Goal: Check status

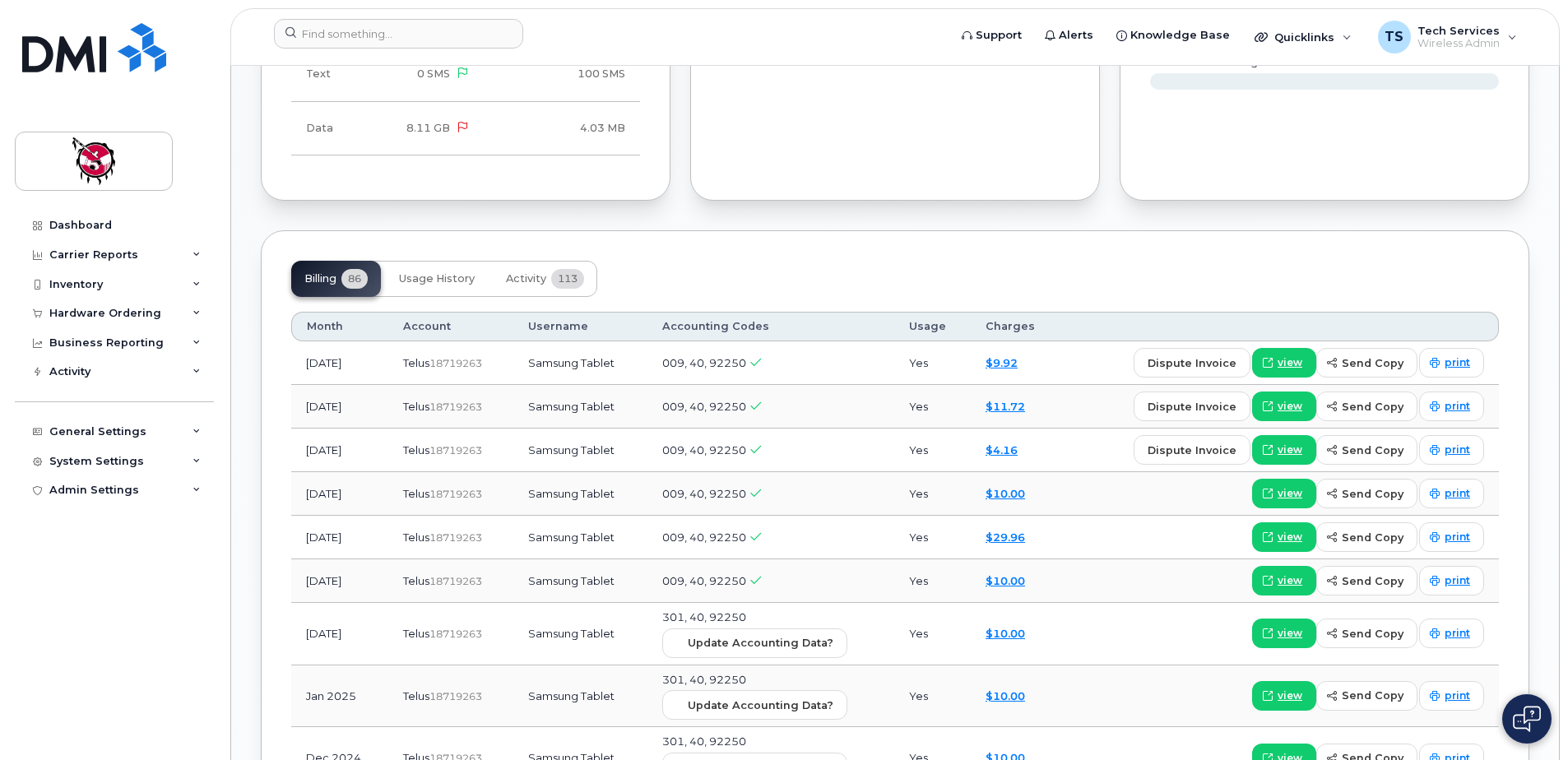
scroll to position [1152, 0]
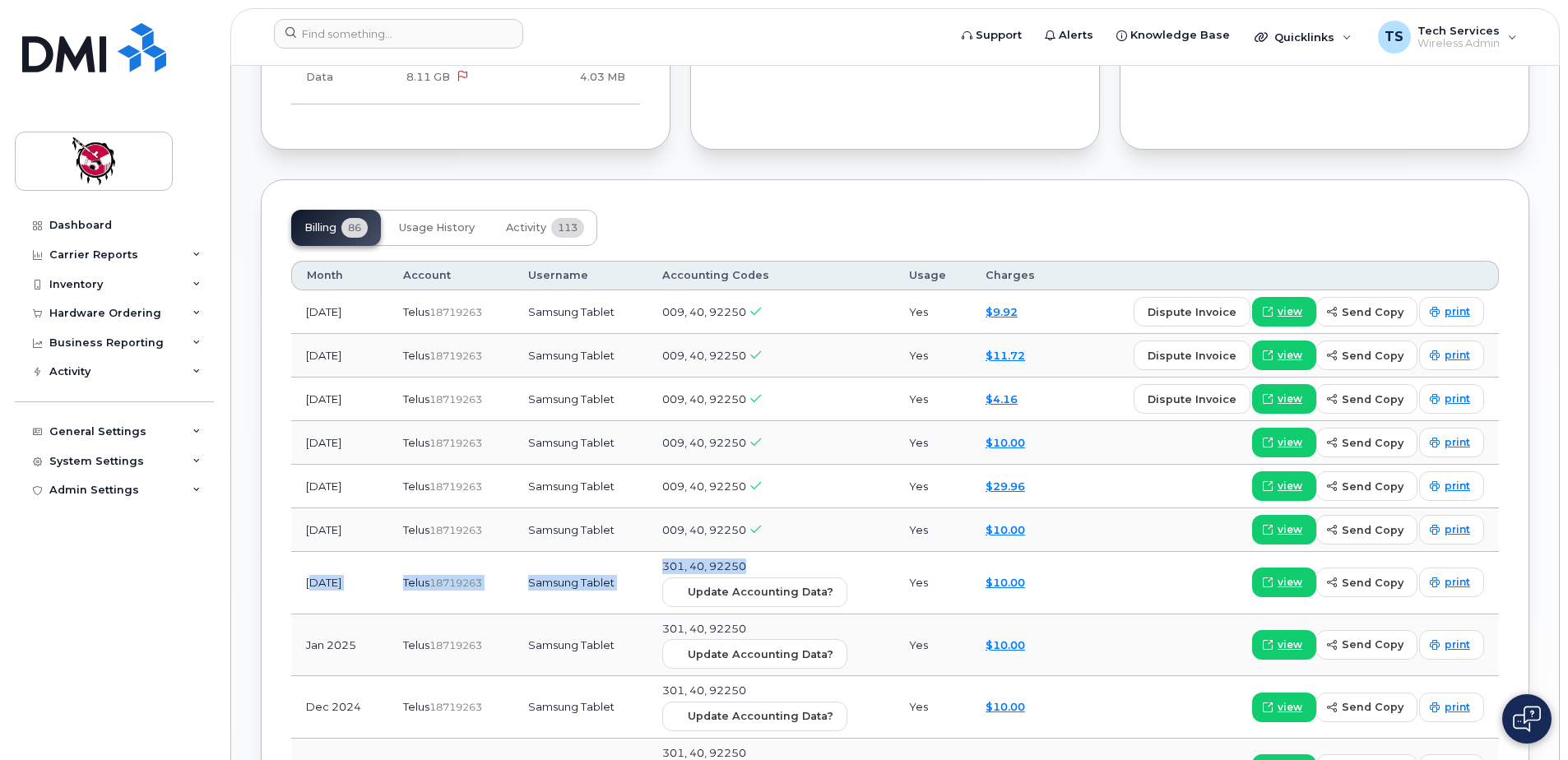
drag, startPoint x: 313, startPoint y: 580, endPoint x: 765, endPoint y: 561, distance: 452.4
click at [765, 614] on tr "[DATE] Telus  18719263 Samsung Tablet 301, 40, 92250 Update Accounting Data? Ye…" at bounding box center [895, 646] width 1207 height 63
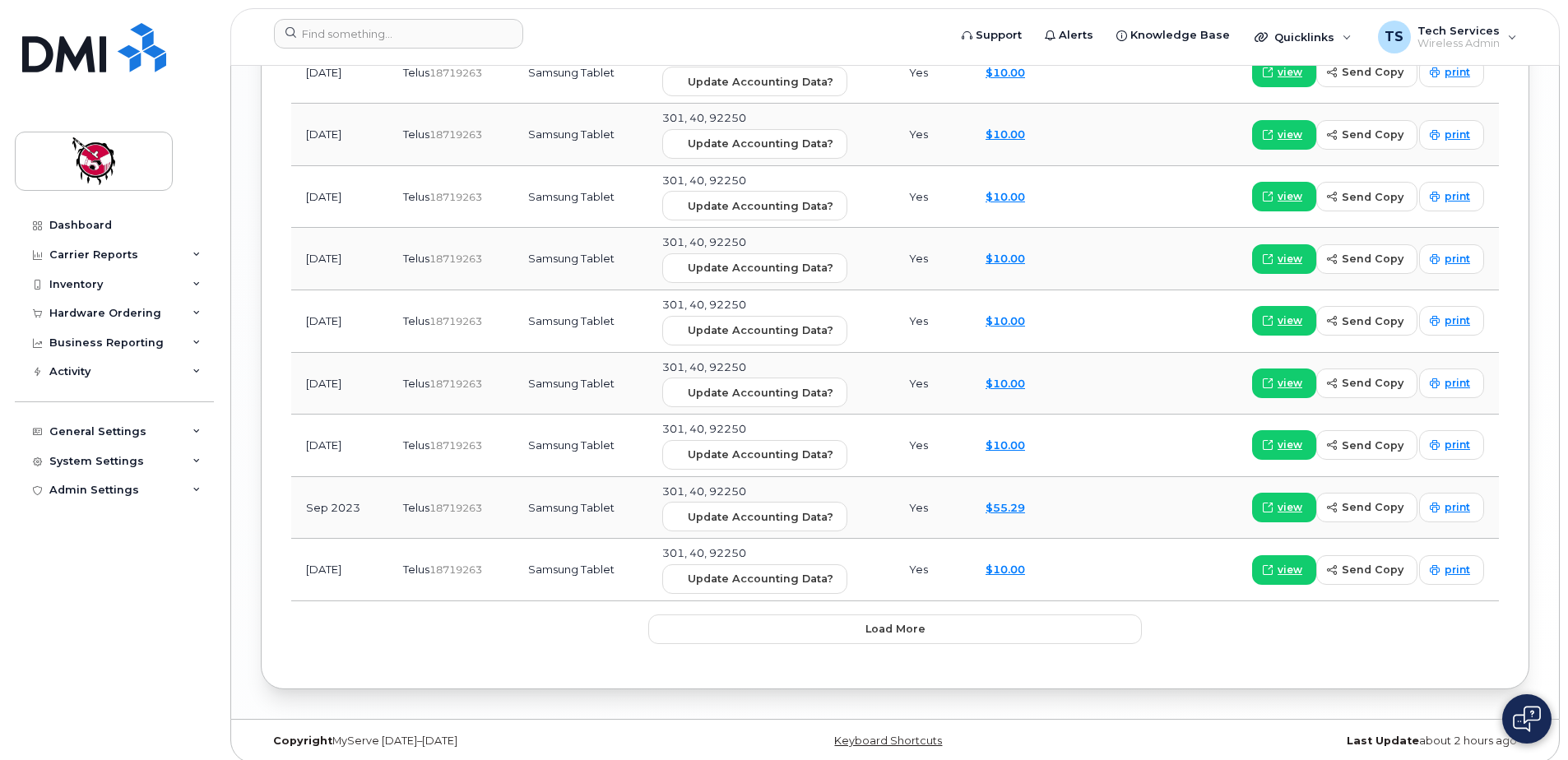
scroll to position [2295, 0]
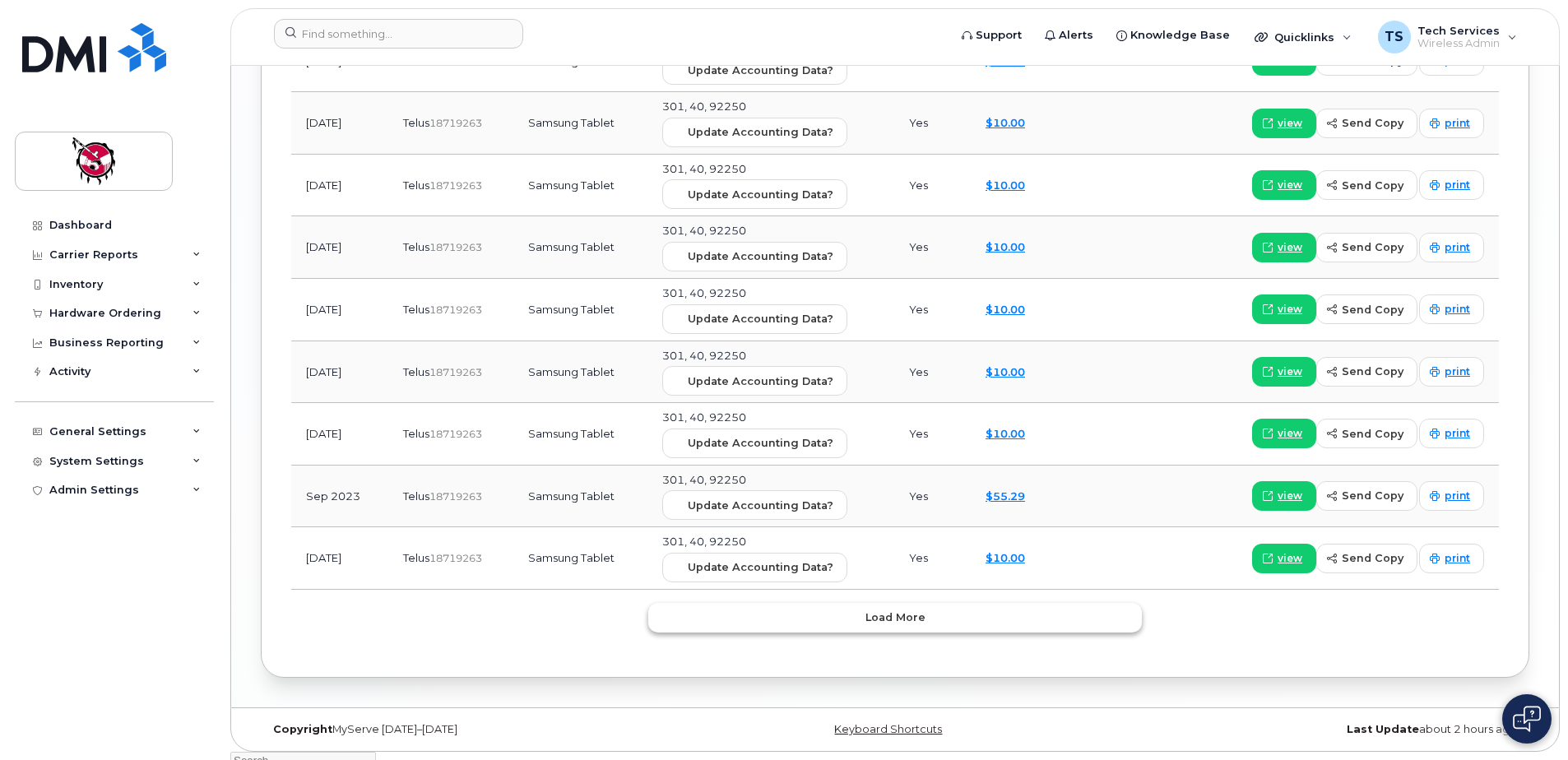
click at [900, 611] on span "Load more" at bounding box center [895, 618] width 60 height 16
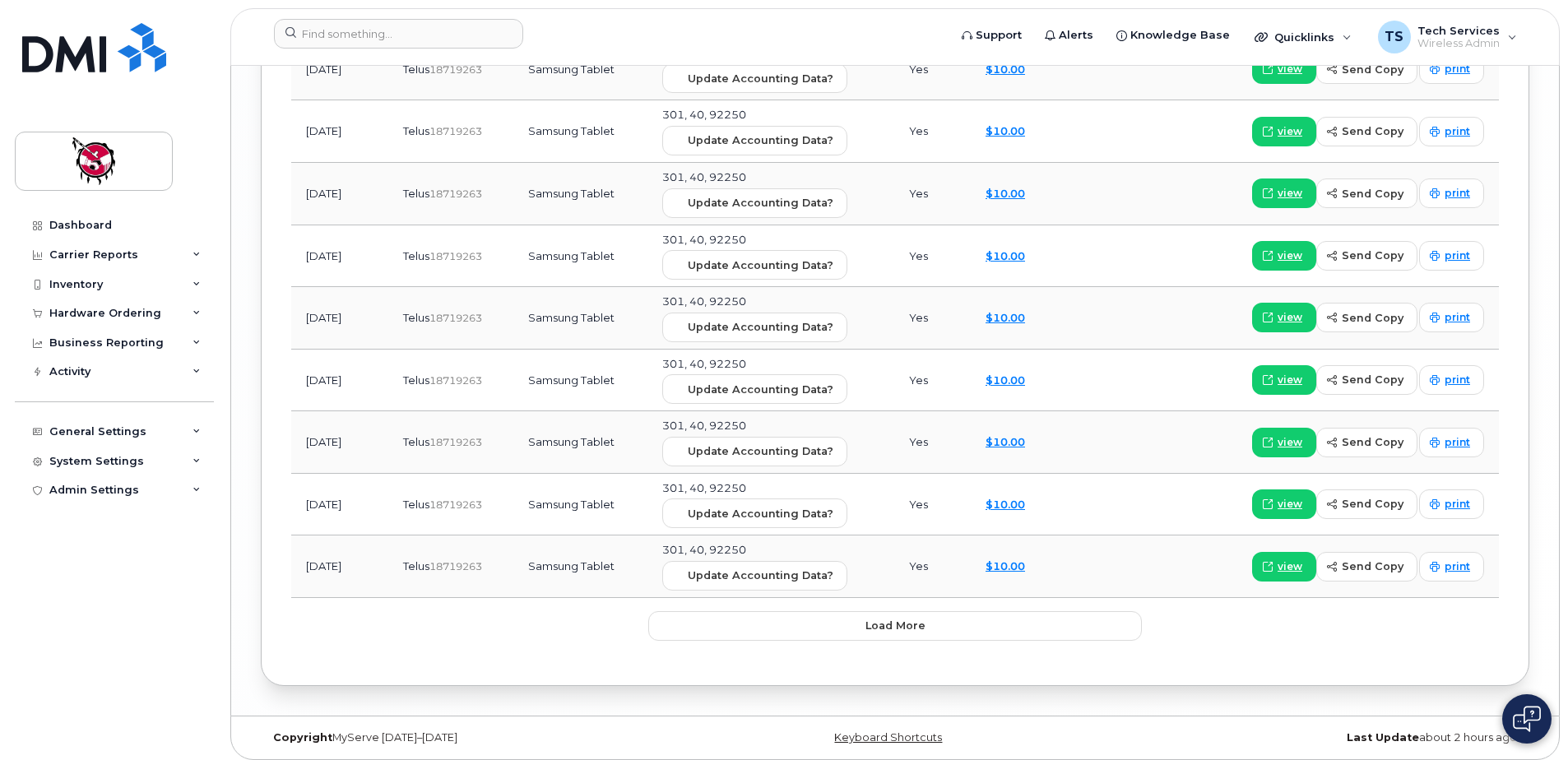
scroll to position [3849, 0]
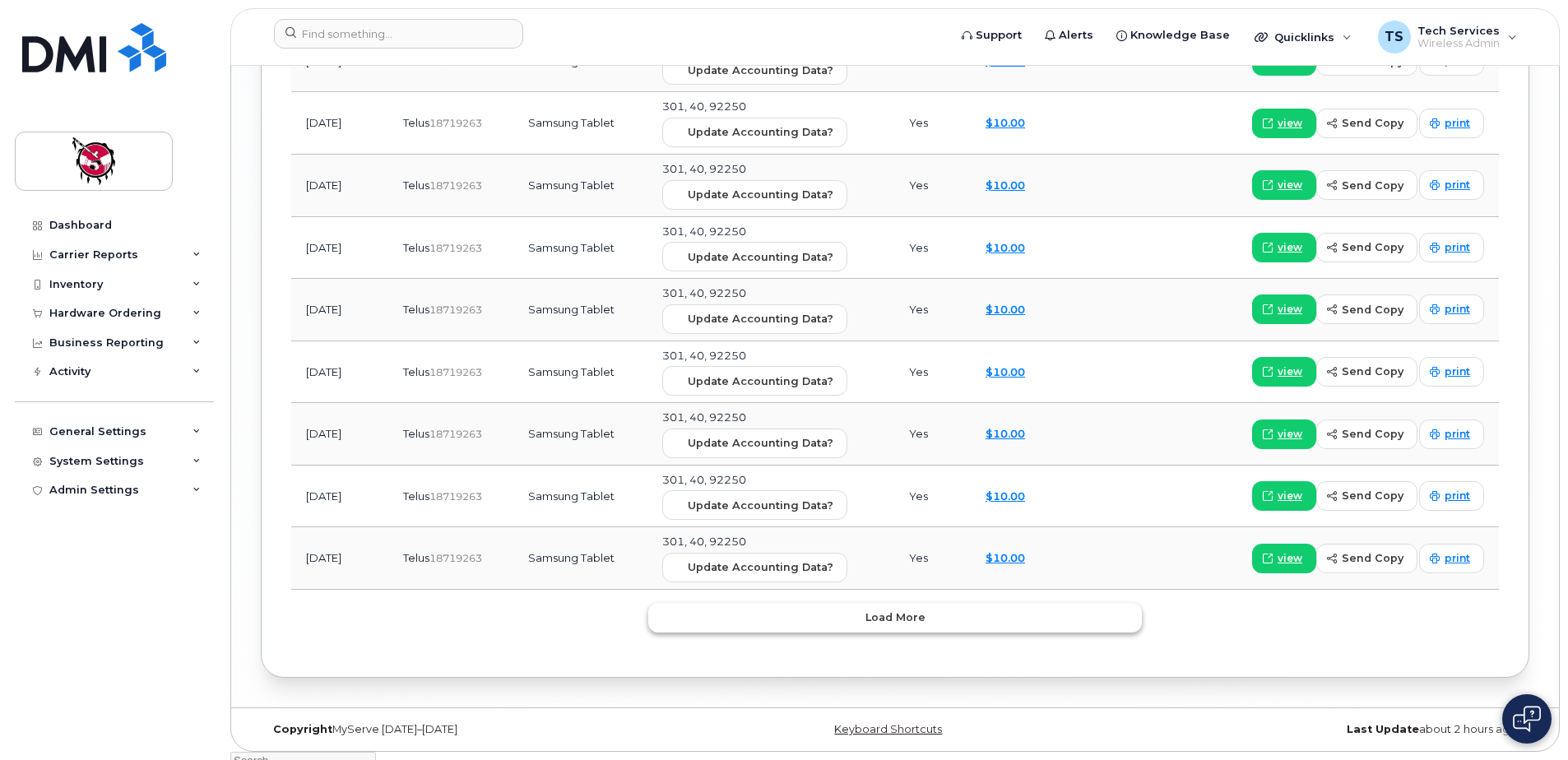
click at [911, 623] on span "Load more" at bounding box center [895, 618] width 60 height 16
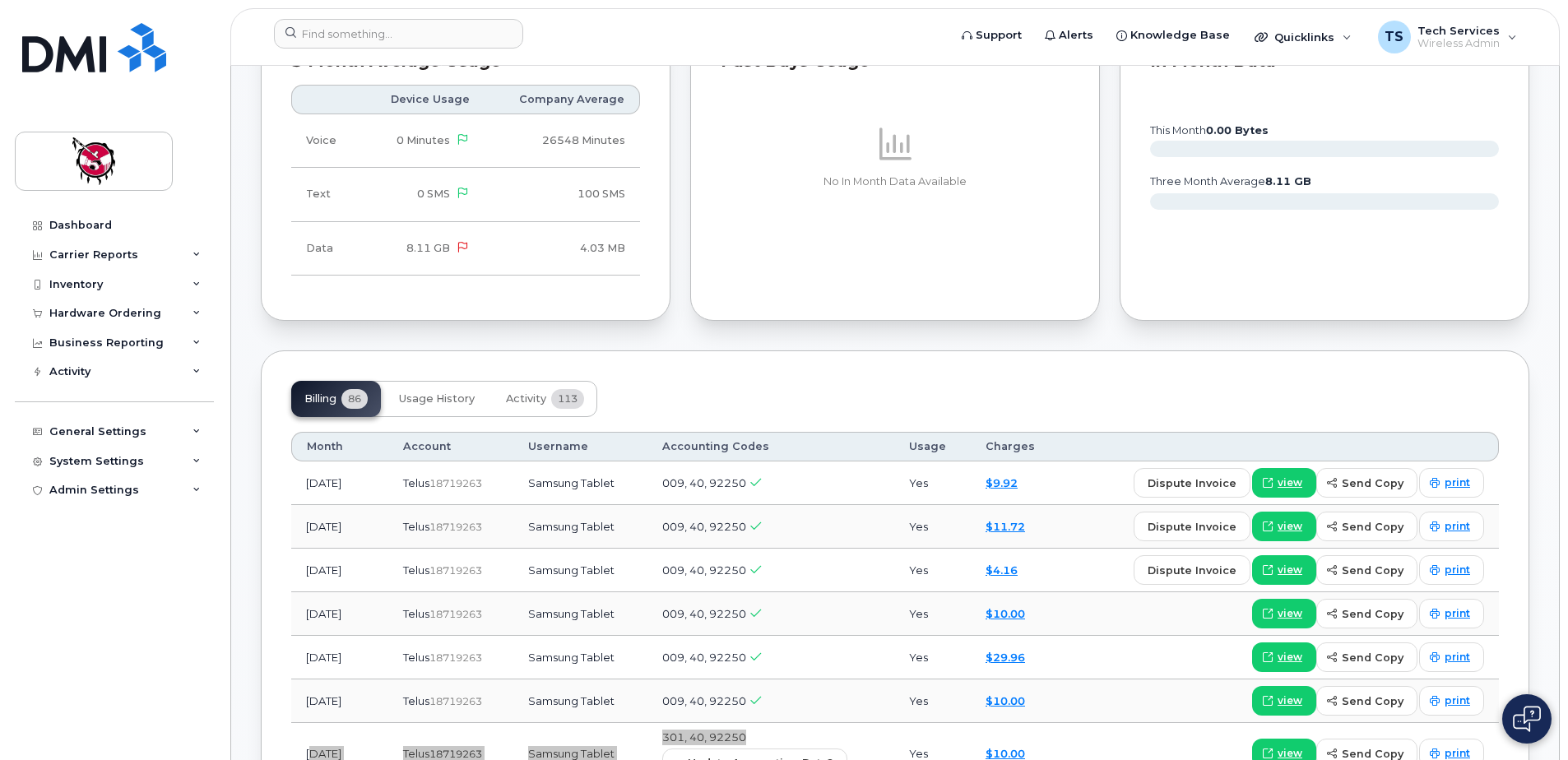
scroll to position [987, 0]
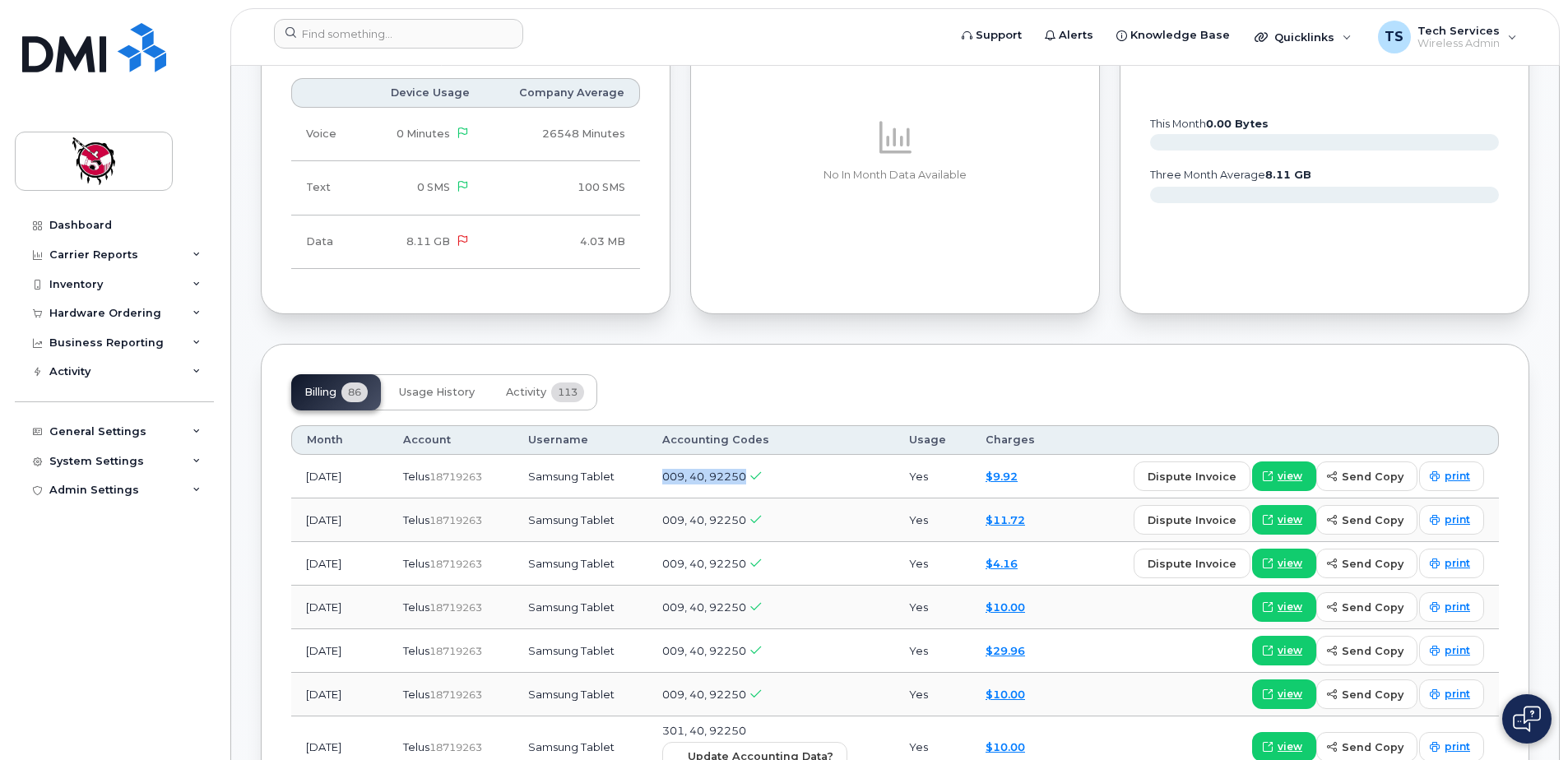
drag, startPoint x: 776, startPoint y: 478, endPoint x: 663, endPoint y: 481, distance: 113.0
click at [663, 481] on td "009, 40, 92250" at bounding box center [771, 476] width 246 height 44
drag, startPoint x: 302, startPoint y: 473, endPoint x: 766, endPoint y: 469, distance: 464.0
click at [766, 498] on tr "[DATE] Telus  18719263 Samsung Tablet 009, 40, 92250 Yes $9.92 dispute invoice …" at bounding box center [895, 520] width 1207 height 44
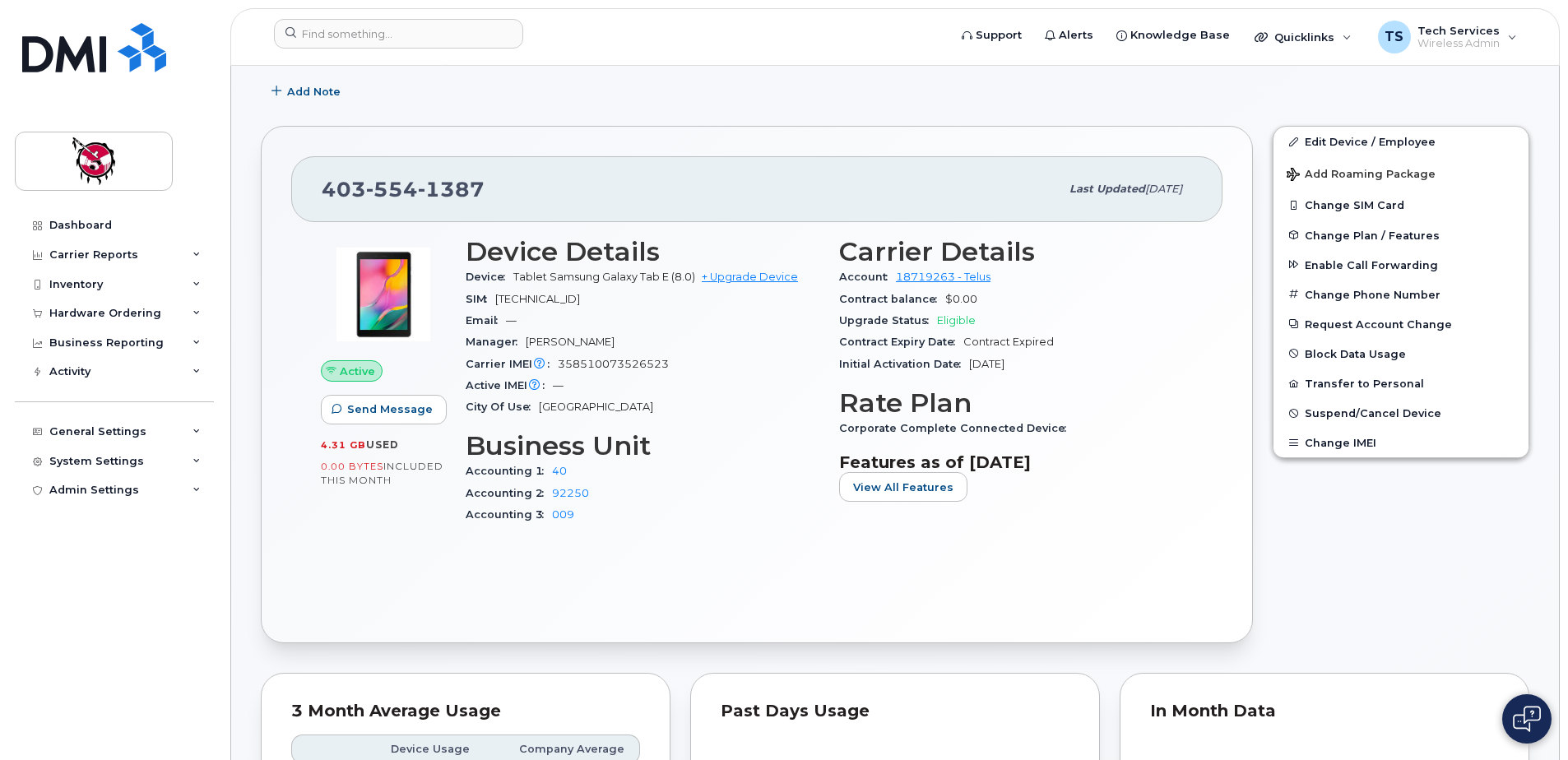
scroll to position [329, 0]
drag, startPoint x: 1049, startPoint y: 371, endPoint x: 969, endPoint y: 372, distance: 80.0
click at [969, 372] on div "Initial Activation Date [DATE]" at bounding box center [1016, 366] width 354 height 21
drag, startPoint x: 528, startPoint y: 342, endPoint x: 596, endPoint y: 336, distance: 68.3
click at [596, 336] on div "Manager [PERSON_NAME]" at bounding box center [642, 344] width 354 height 21
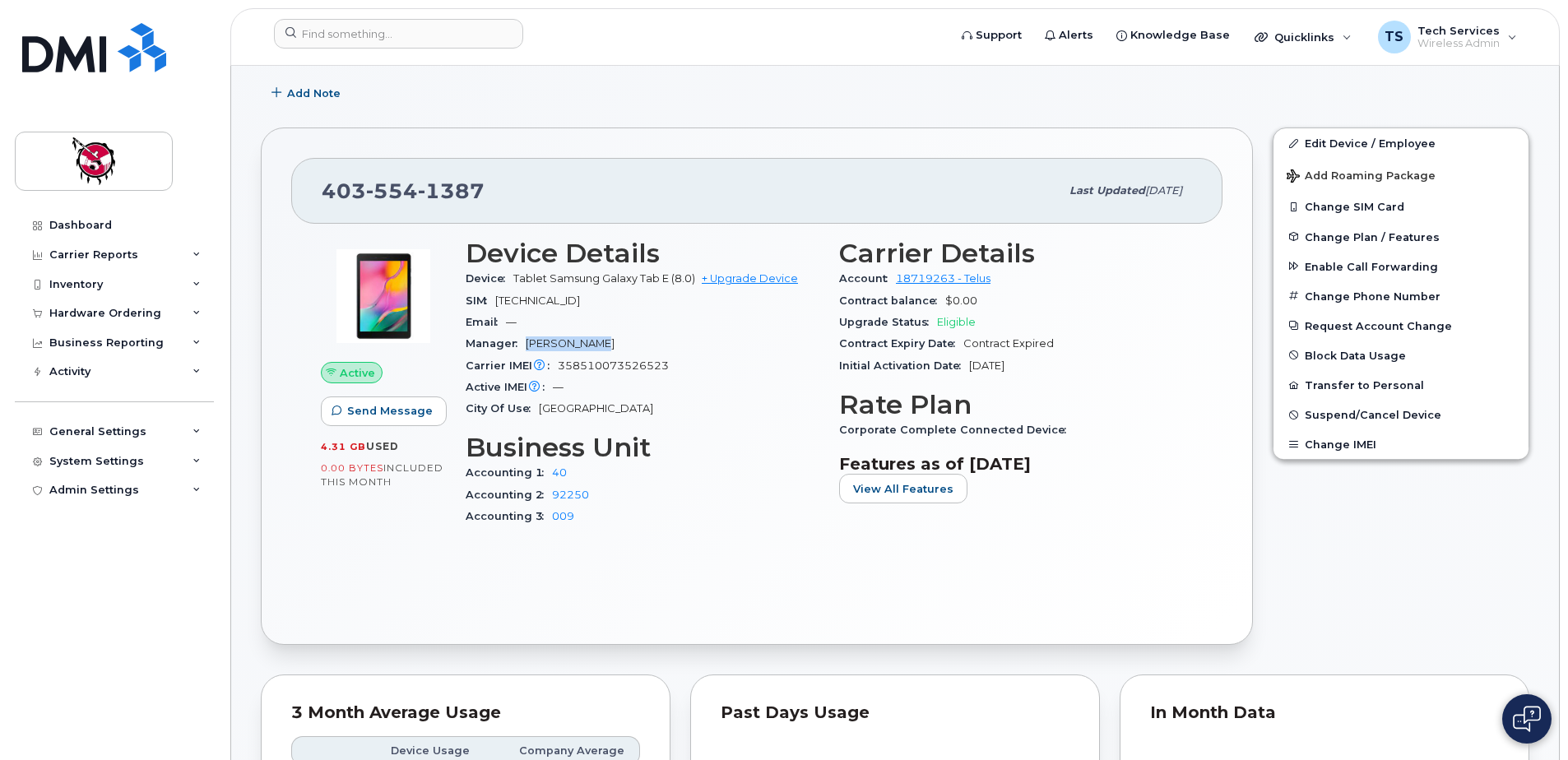
drag, startPoint x: 596, startPoint y: 336, endPoint x: 527, endPoint y: 340, distance: 69.1
click at [527, 340] on div "Manager [PERSON_NAME]" at bounding box center [642, 344] width 354 height 21
